Goal: Navigation & Orientation: Find specific page/section

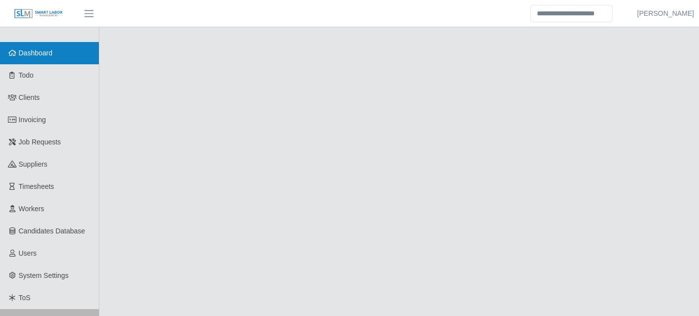
click at [64, 60] on link "Dashboard" at bounding box center [49, 53] width 99 height 22
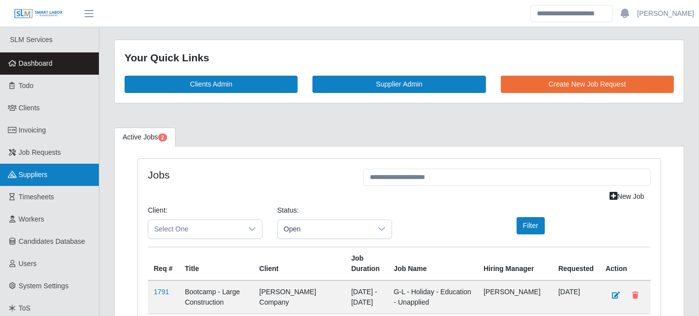
click at [45, 182] on link "Suppliers" at bounding box center [49, 175] width 99 height 22
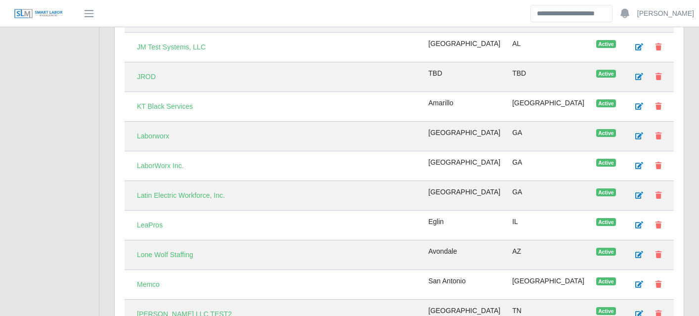
scroll to position [1821, 0]
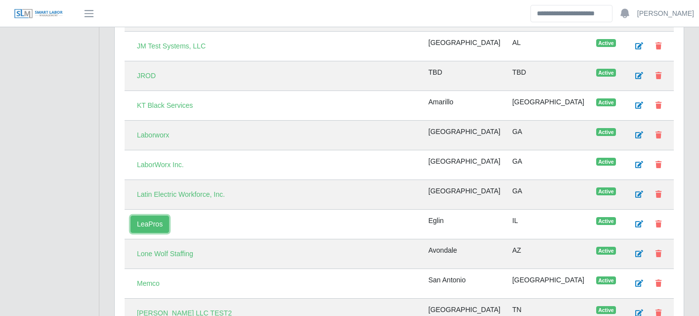
click at [160, 230] on link "LeaPros" at bounding box center [150, 224] width 39 height 17
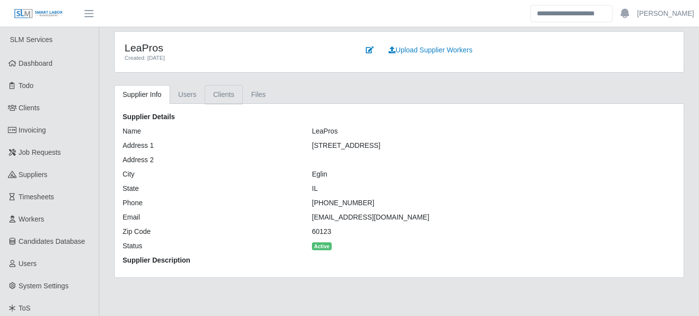
click at [224, 96] on link "Clients" at bounding box center [224, 94] width 38 height 19
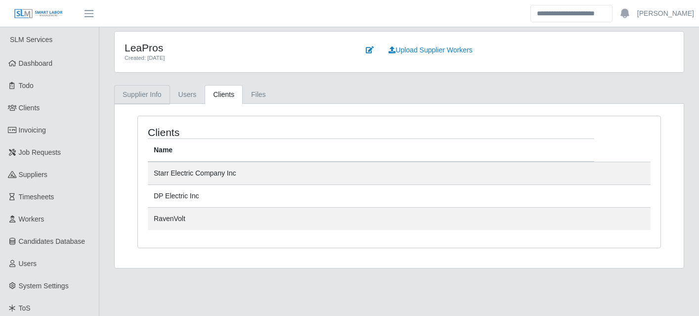
click at [133, 95] on link "Supplier Info" at bounding box center [142, 94] width 56 height 19
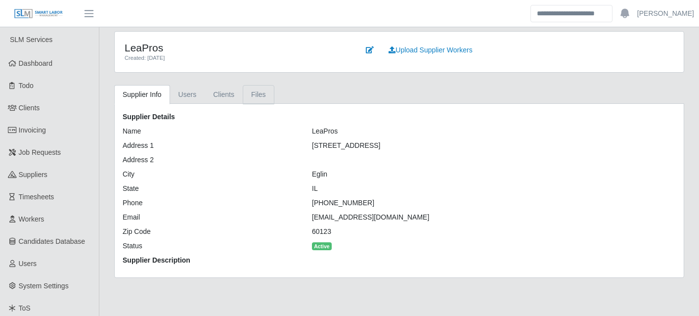
click at [263, 94] on link "Files" at bounding box center [259, 94] width 32 height 19
